Goal: Find specific page/section: Find specific page/section

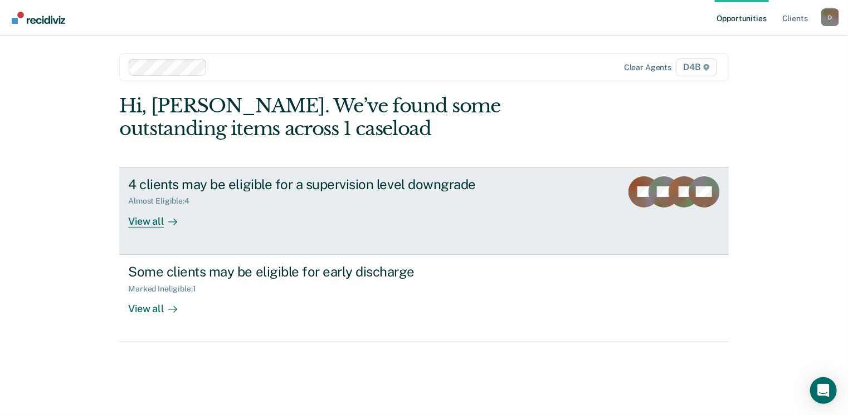
click at [143, 222] on div "View all" at bounding box center [159, 217] width 62 height 22
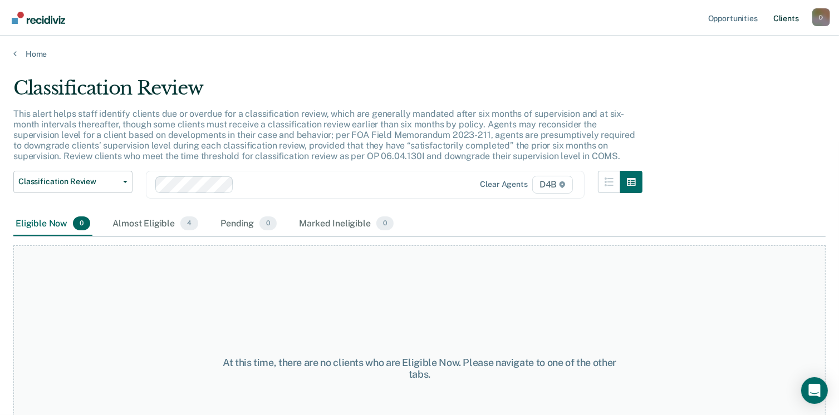
click at [792, 17] on link "Client s" at bounding box center [786, 18] width 30 height 36
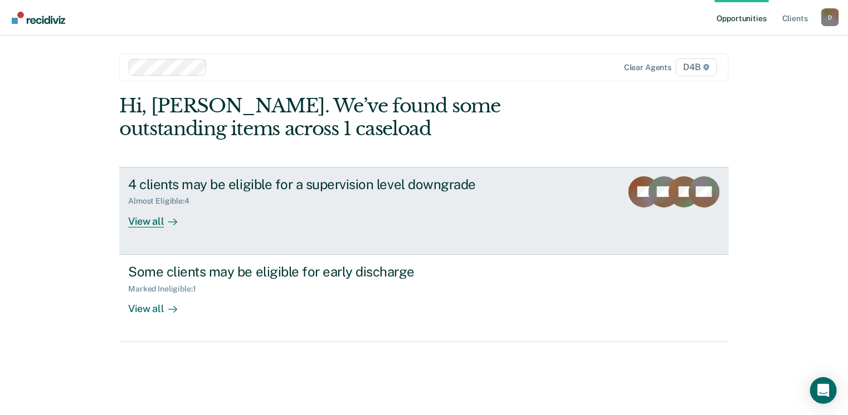
click at [159, 225] on div "View all" at bounding box center [159, 217] width 62 height 22
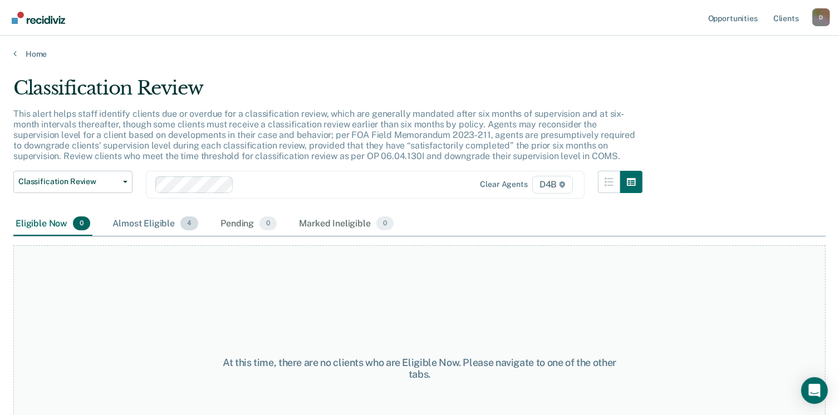
click at [165, 223] on div "Almost Eligible 4" at bounding box center [155, 224] width 90 height 25
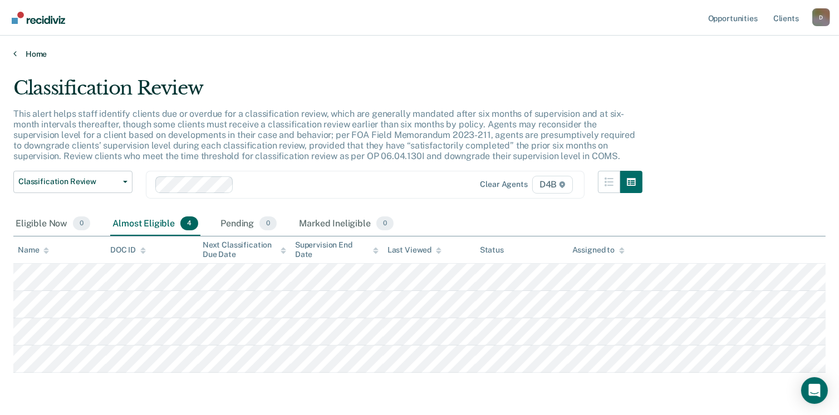
click at [18, 53] on link "Home" at bounding box center [419, 54] width 813 height 10
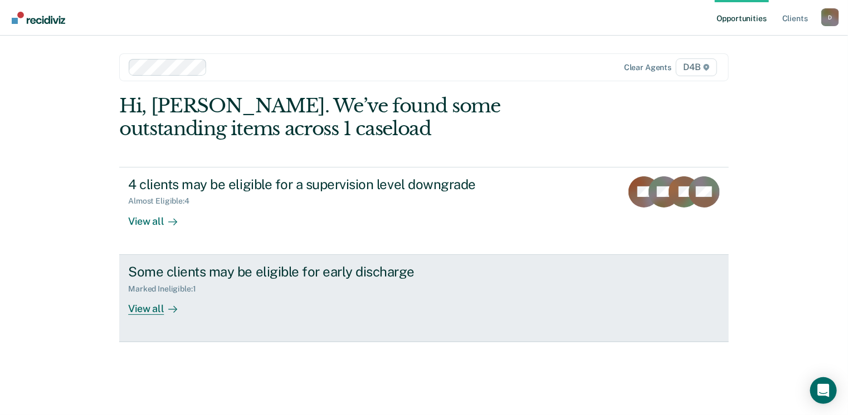
click at [172, 310] on icon at bounding box center [172, 309] width 9 height 9
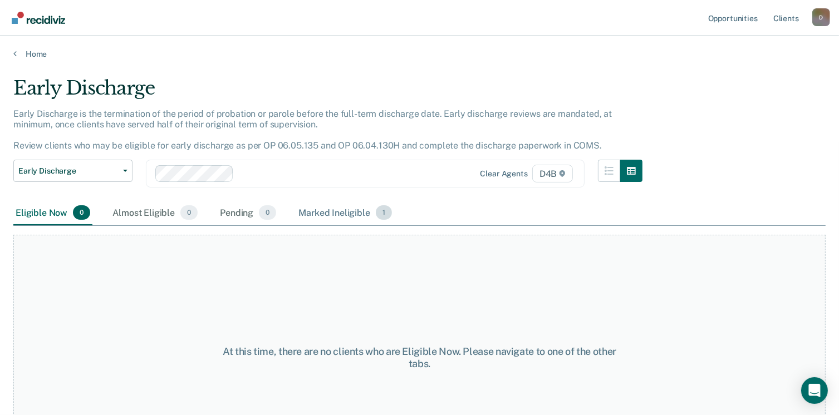
click at [349, 215] on div "Marked Ineligible 1" at bounding box center [345, 213] width 98 height 25
